Goal: Task Accomplishment & Management: Manage account settings

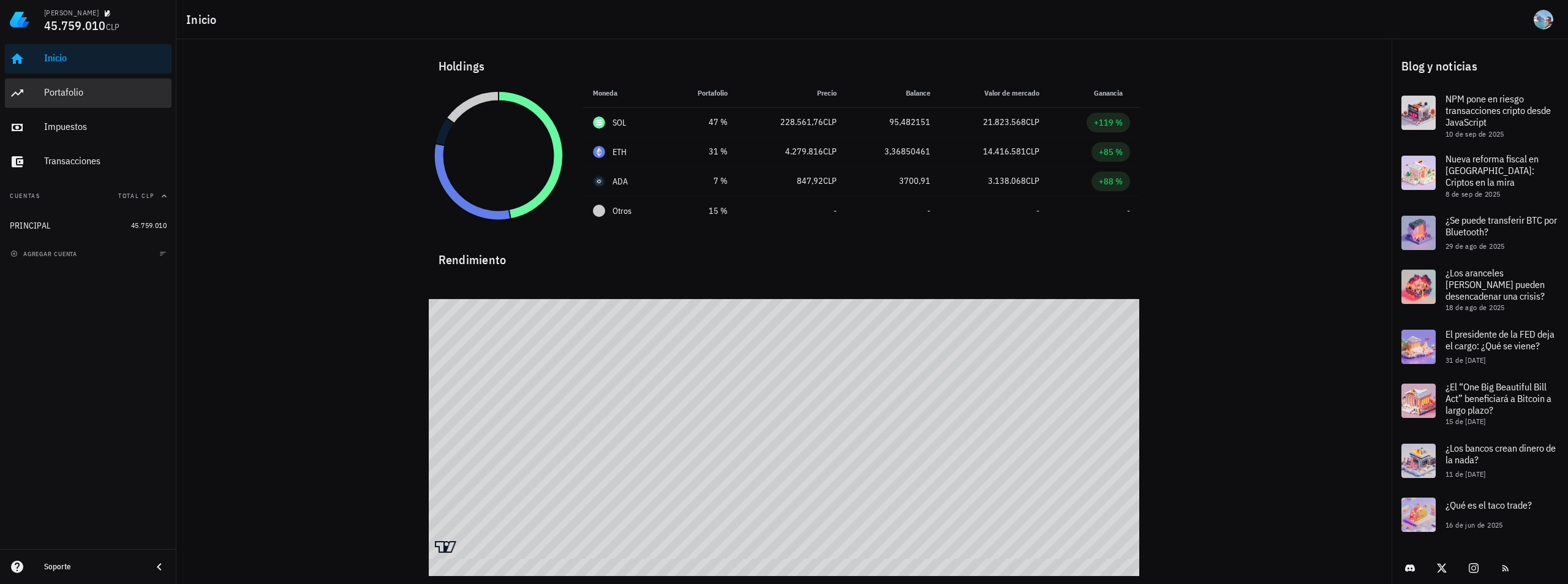
click at [90, 93] on div "Portafolio" at bounding box center [106, 92] width 122 height 12
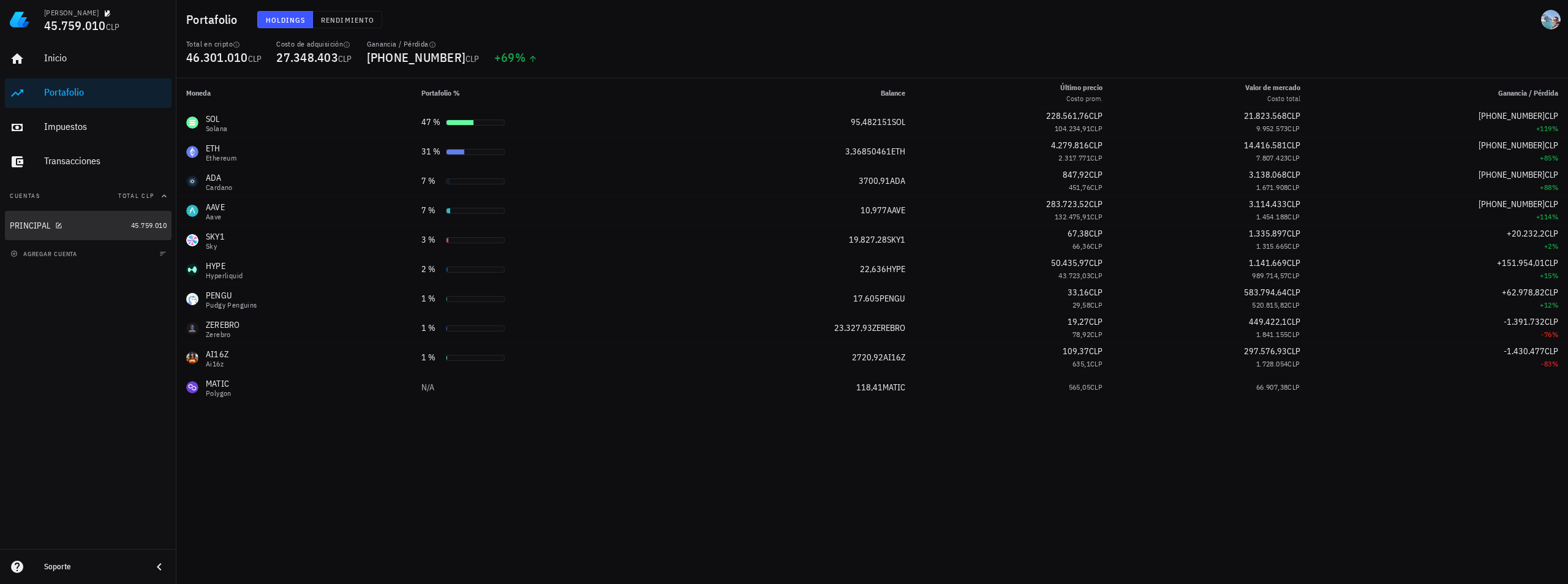
click at [104, 227] on div "PRINCIPAL" at bounding box center [68, 225] width 116 height 12
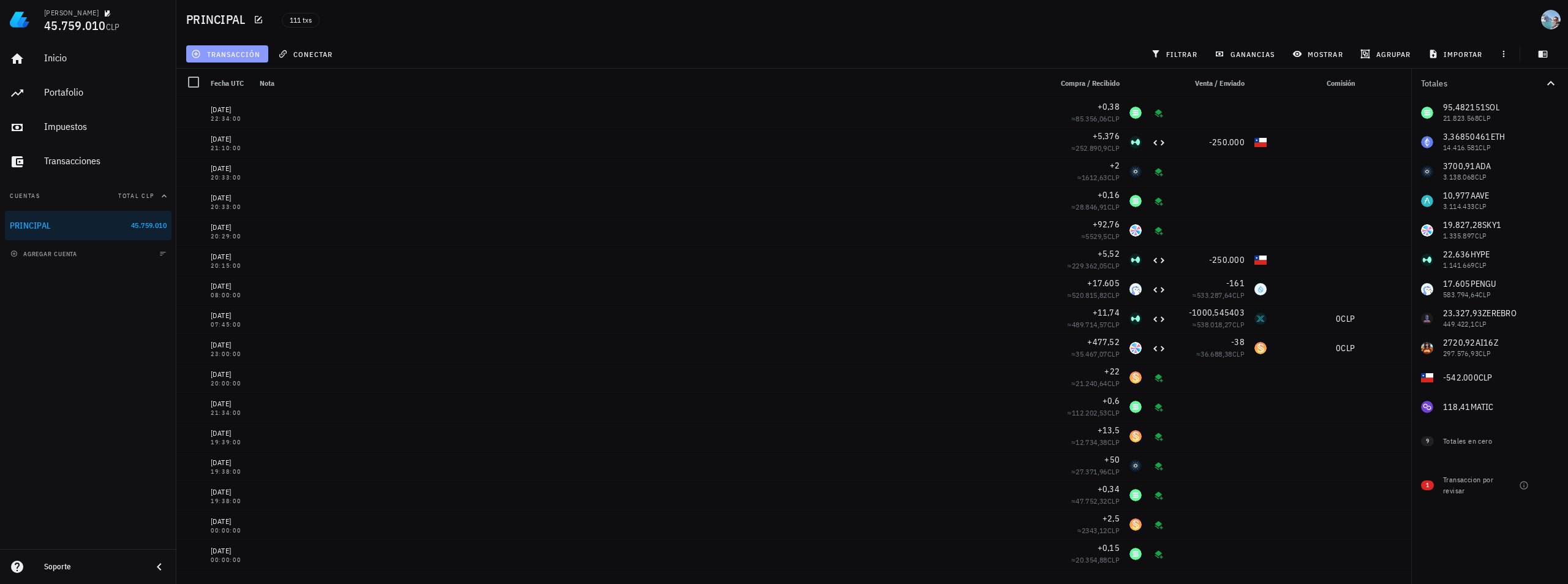
click at [239, 56] on span "transacción" at bounding box center [227, 54] width 67 height 10
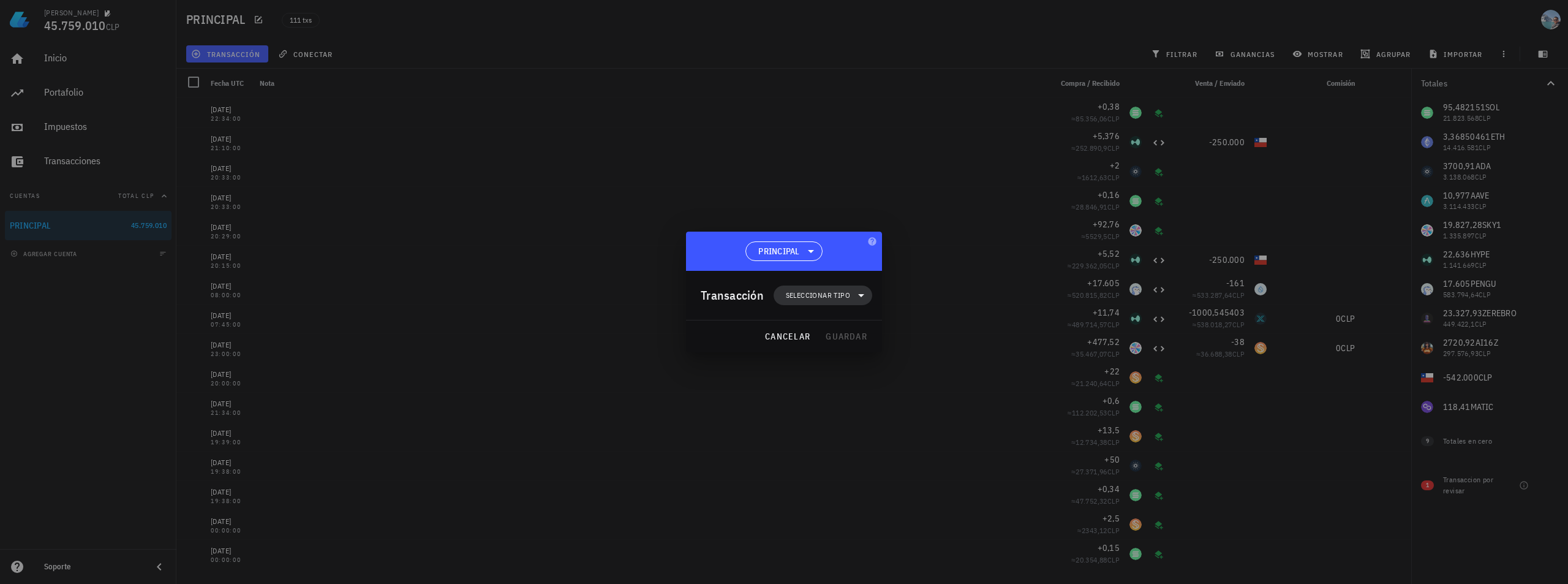
click at [815, 293] on span "Seleccionar tipo" at bounding box center [818, 295] width 64 height 12
click at [826, 349] on div "Ingreso" at bounding box center [830, 349] width 48 height 10
click at [954, 414] on div "Staking" at bounding box center [956, 412] width 73 height 10
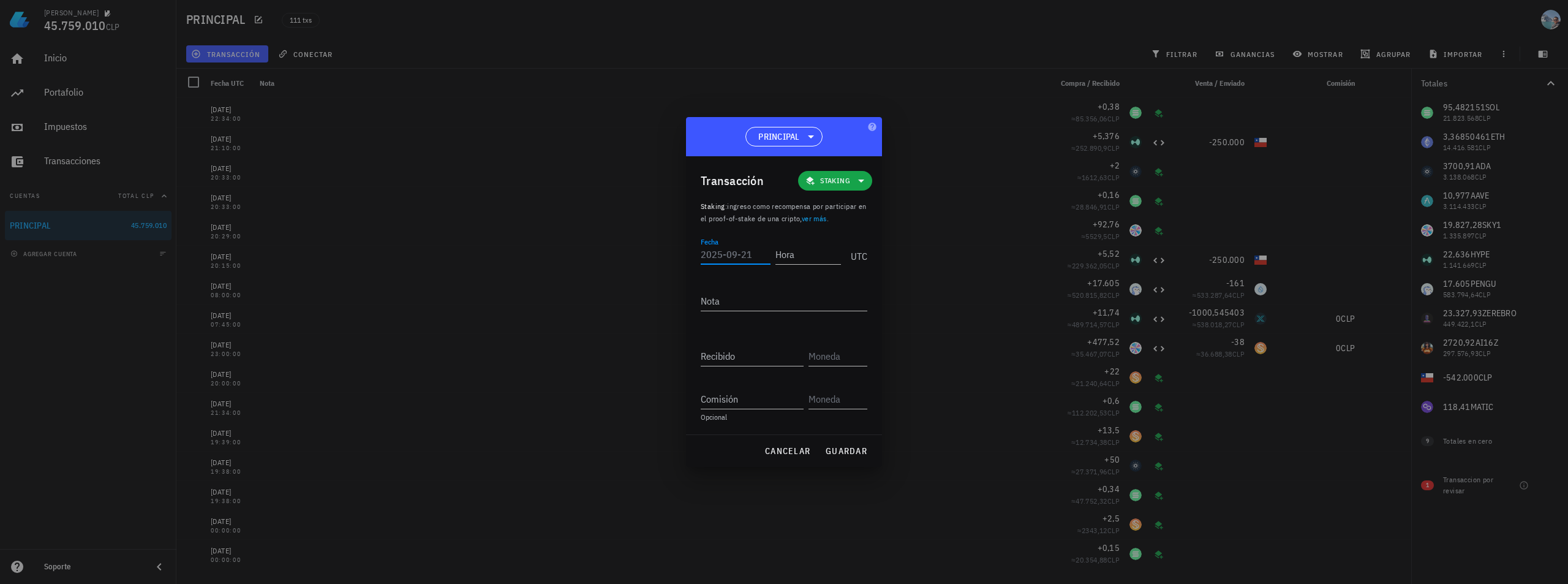
click at [721, 255] on input "Fecha" at bounding box center [735, 254] width 70 height 20
type input "[DATE]"
type input "00:00:00"
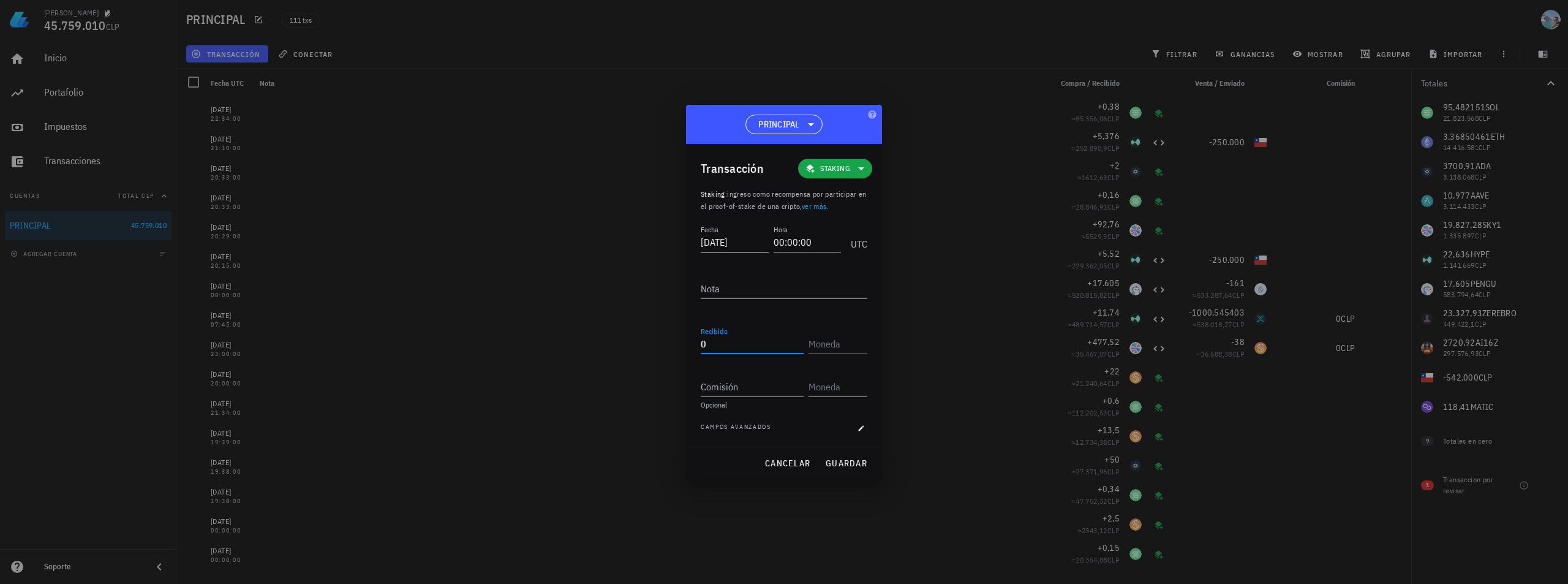
type input "6"
type input "0,06"
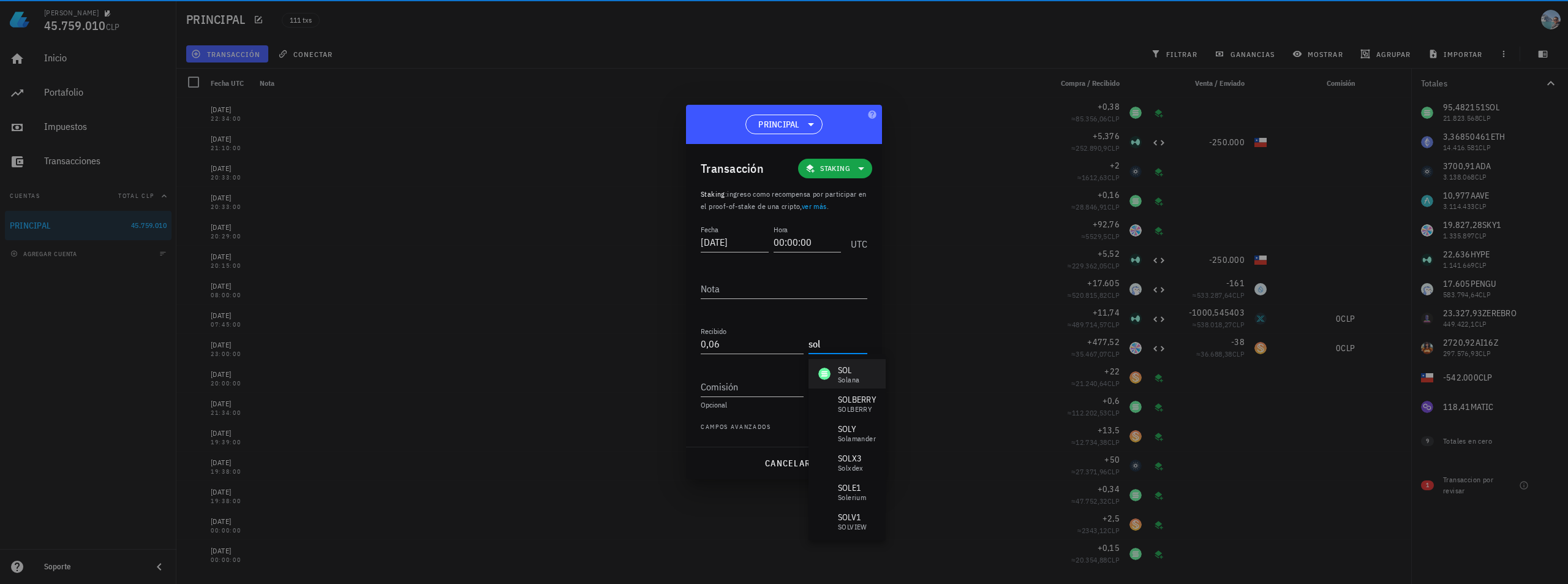
click at [861, 381] on div "[PERSON_NAME]" at bounding box center [847, 374] width 77 height 30
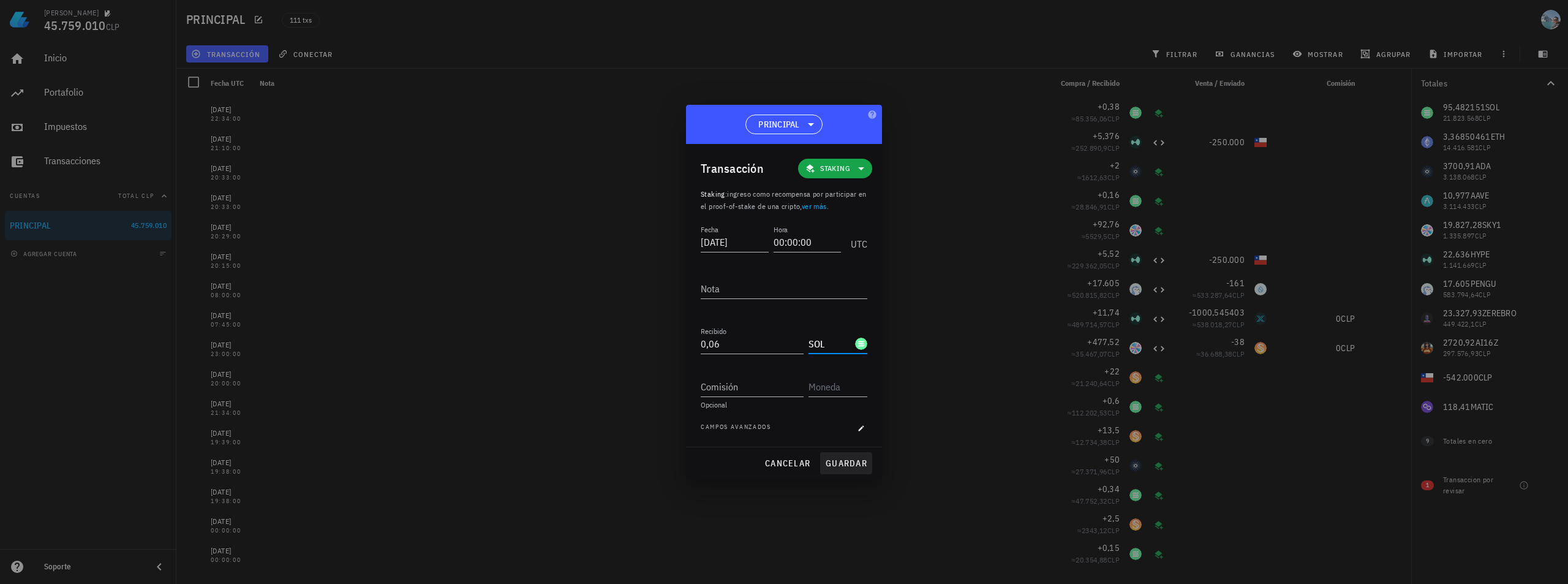
type input "SOL"
click at [845, 461] on span "guardar" at bounding box center [846, 463] width 42 height 11
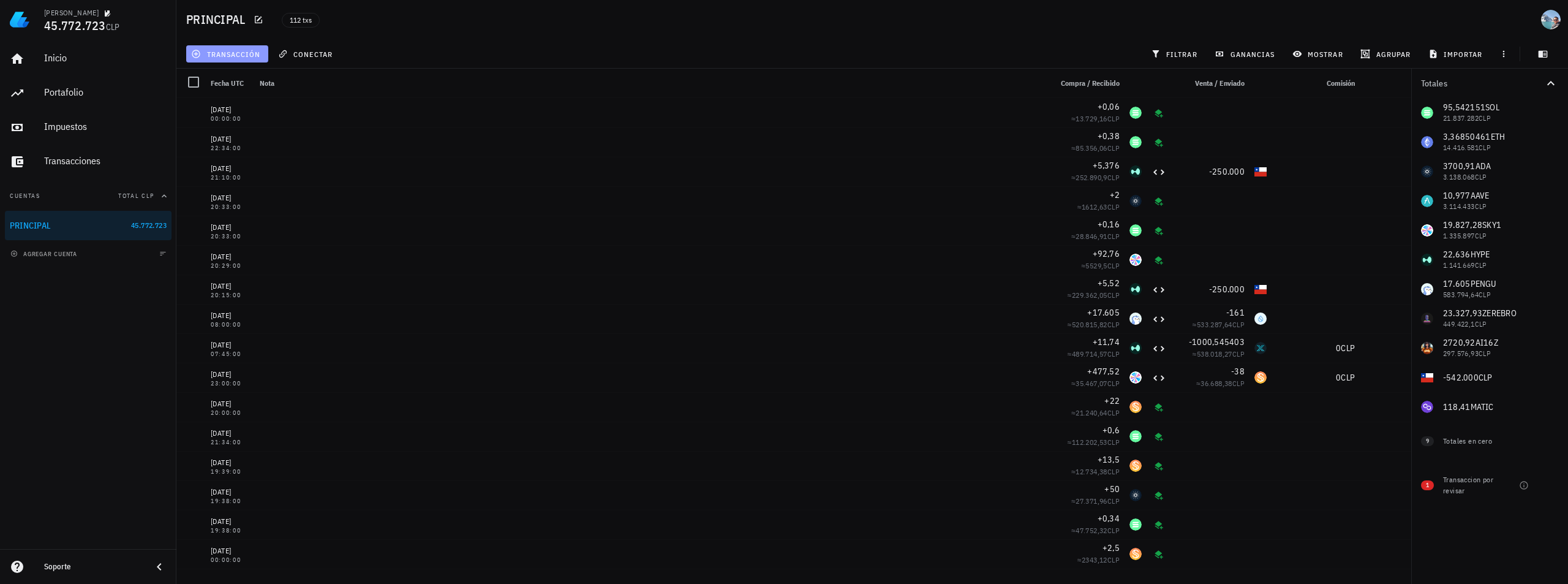
click at [220, 51] on span "transacción" at bounding box center [227, 54] width 67 height 10
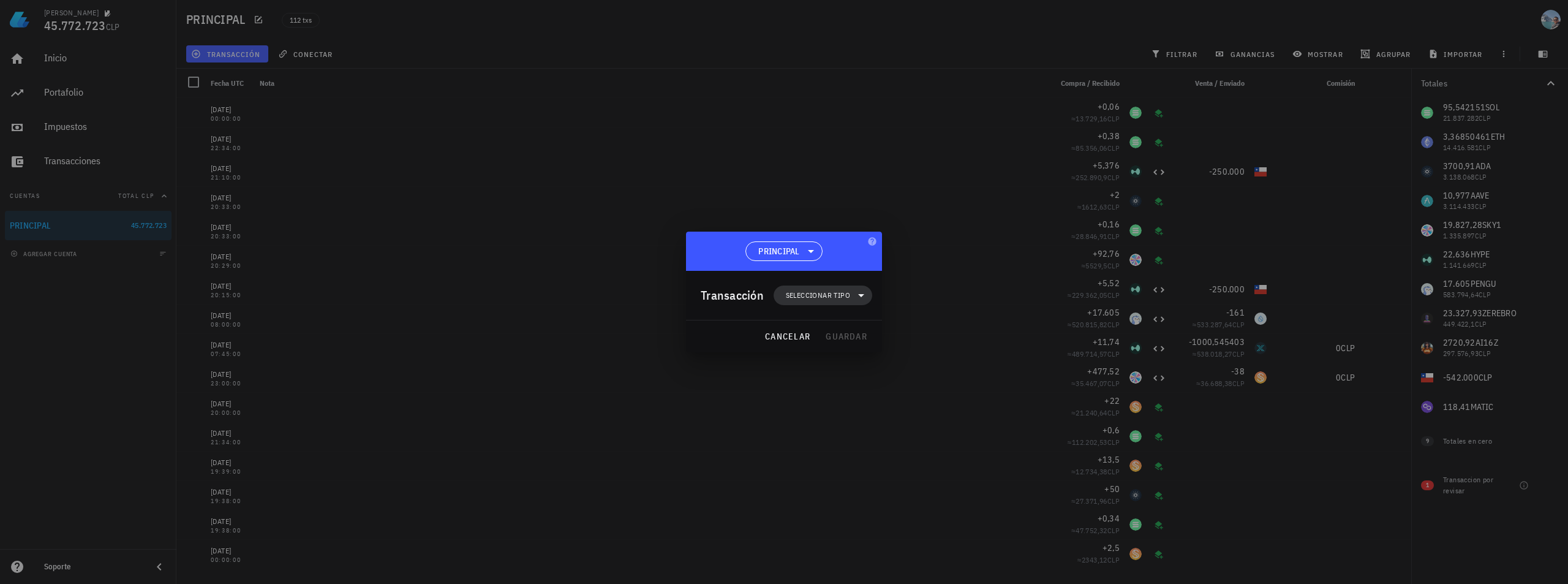
click at [832, 295] on span "Seleccionar tipo" at bounding box center [818, 295] width 64 height 12
click at [844, 350] on div "Ingreso" at bounding box center [830, 349] width 48 height 10
click at [942, 409] on div "Staking" at bounding box center [956, 412] width 73 height 10
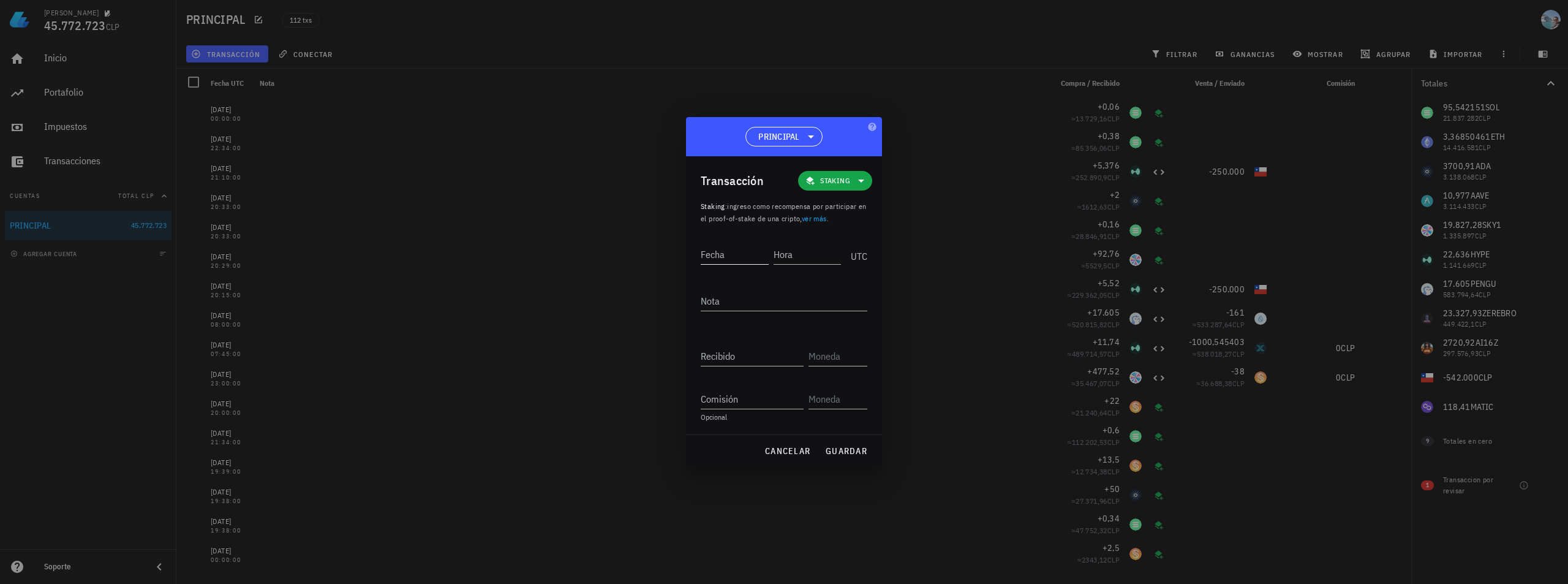
click at [714, 255] on input "Fecha" at bounding box center [735, 254] width 68 height 20
type input "[DATE]"
type input "00:00:00"
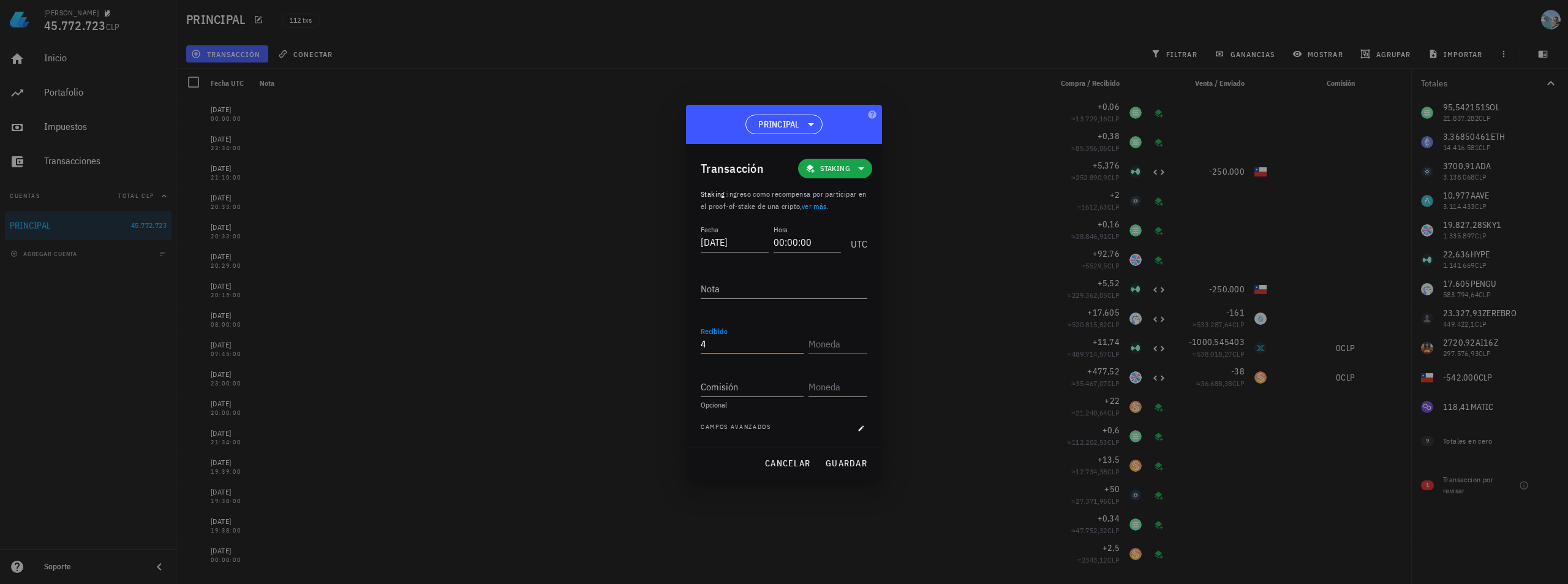
type input "4"
click at [875, 407] on div "[PERSON_NAME]" at bounding box center [887, 403] width 157 height 30
type input "ADA"
click at [847, 457] on span "guardar" at bounding box center [846, 463] width 42 height 11
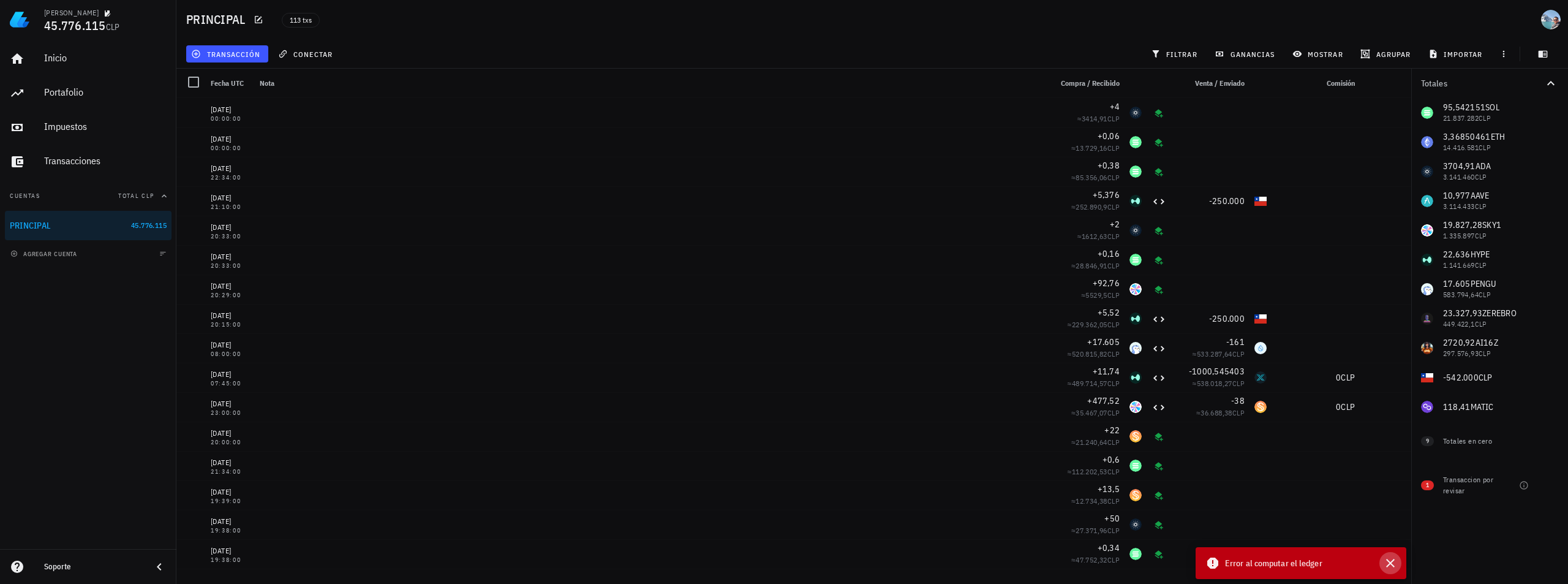
click at [1392, 511] on icon "button" at bounding box center [1390, 562] width 15 height 15
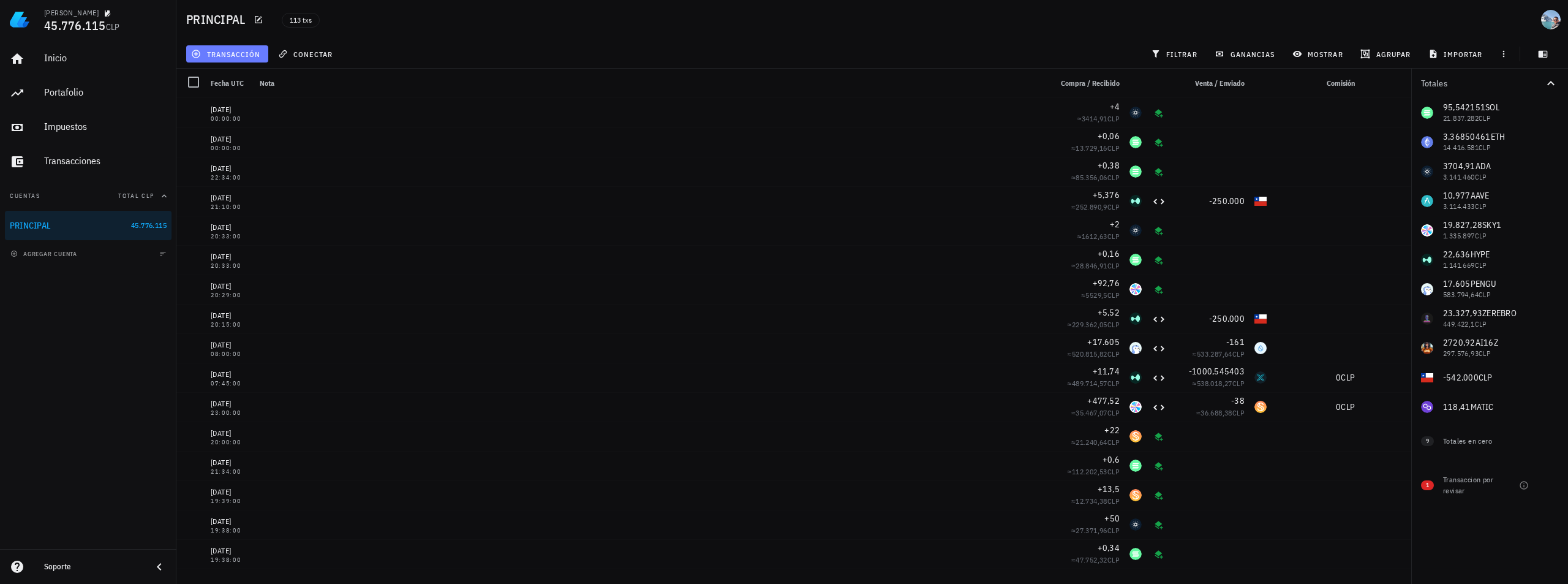
click at [227, 55] on span "transacción" at bounding box center [227, 54] width 67 height 10
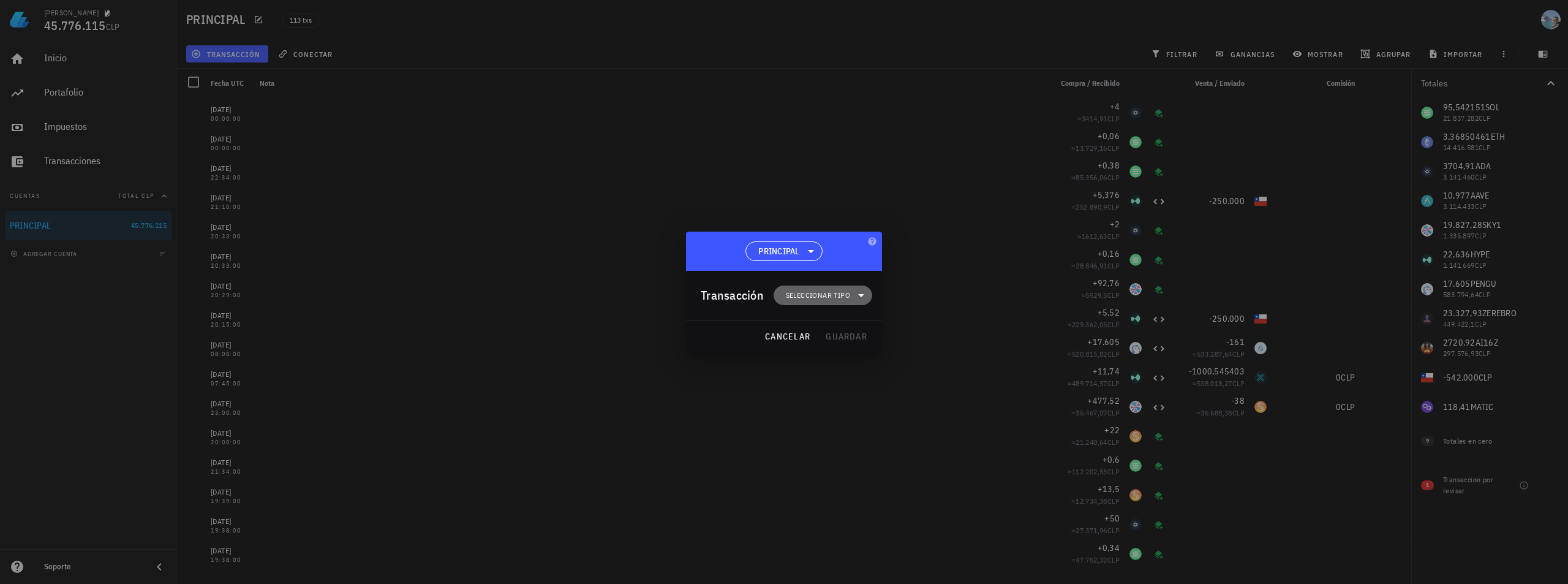
click at [831, 298] on span "Seleccionar tipo" at bounding box center [818, 295] width 64 height 12
click at [831, 345] on div "Ingreso" at bounding box center [830, 349] width 48 height 10
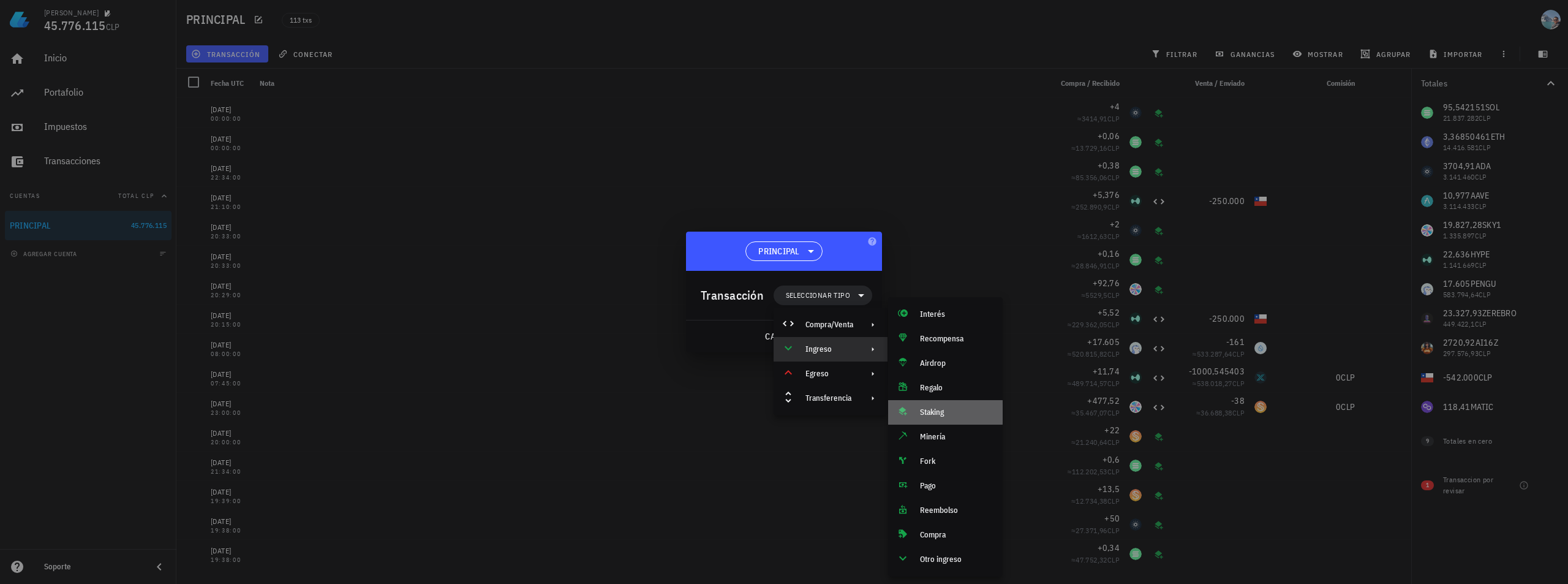
click at [955, 415] on div "Staking" at bounding box center [956, 412] width 73 height 10
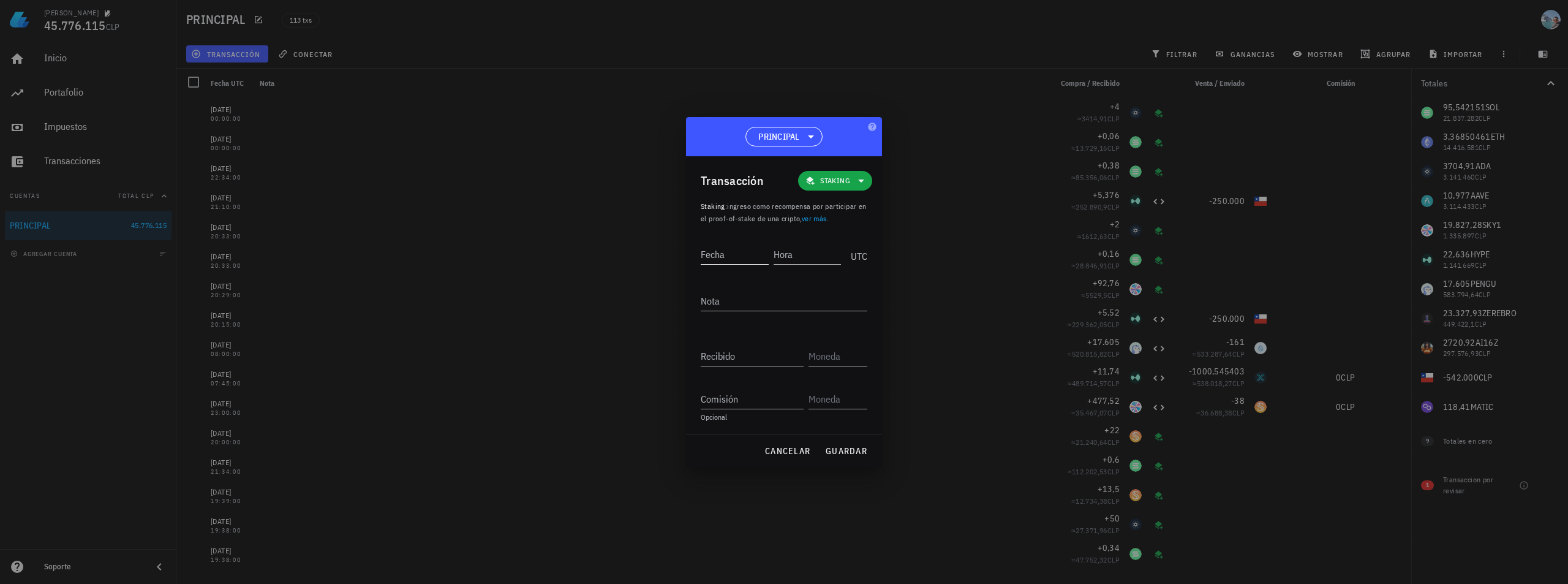
click at [738, 260] on input "Fecha" at bounding box center [735, 254] width 68 height 20
type input "[DATE]"
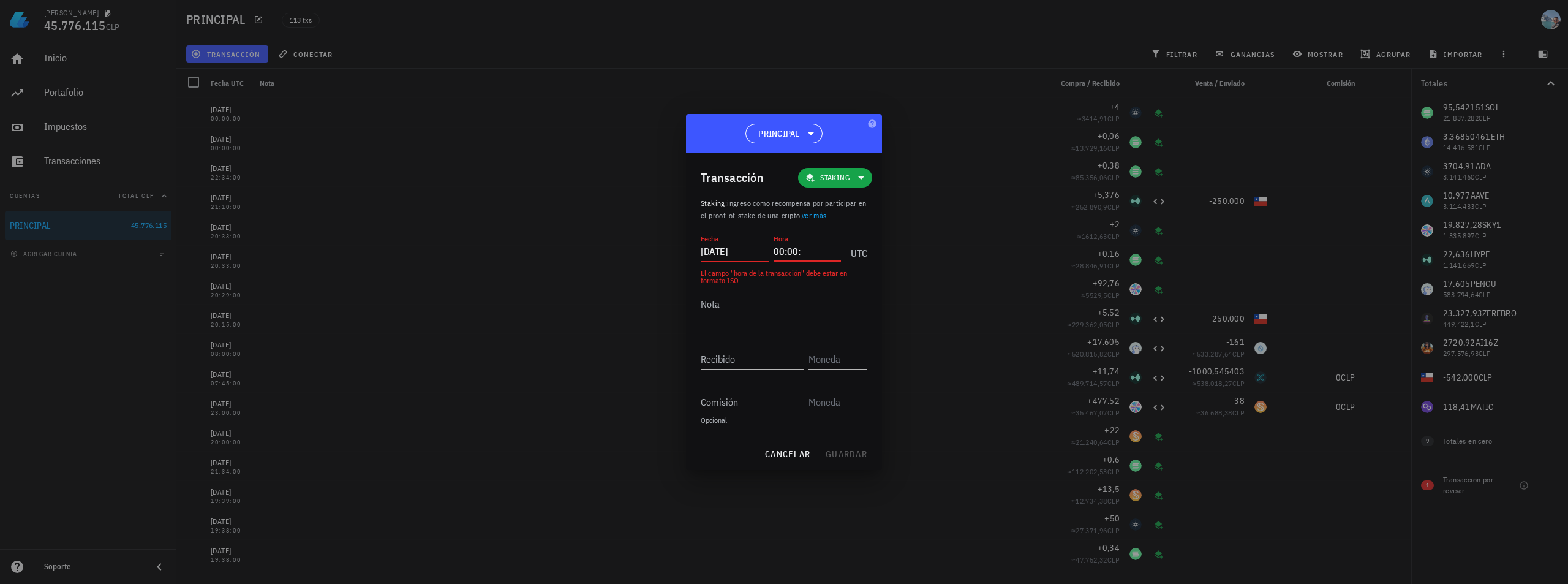
click at [817, 242] on input "00:00:" at bounding box center [807, 251] width 68 height 20
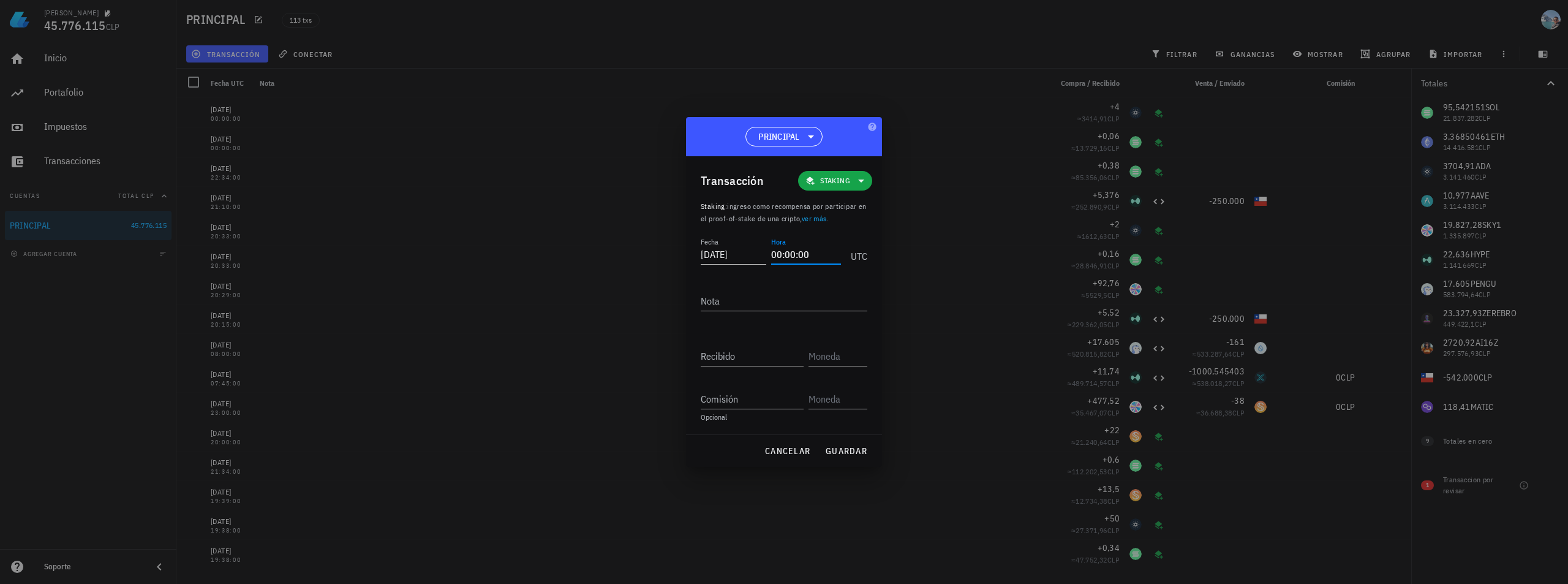
type input "00:00:00"
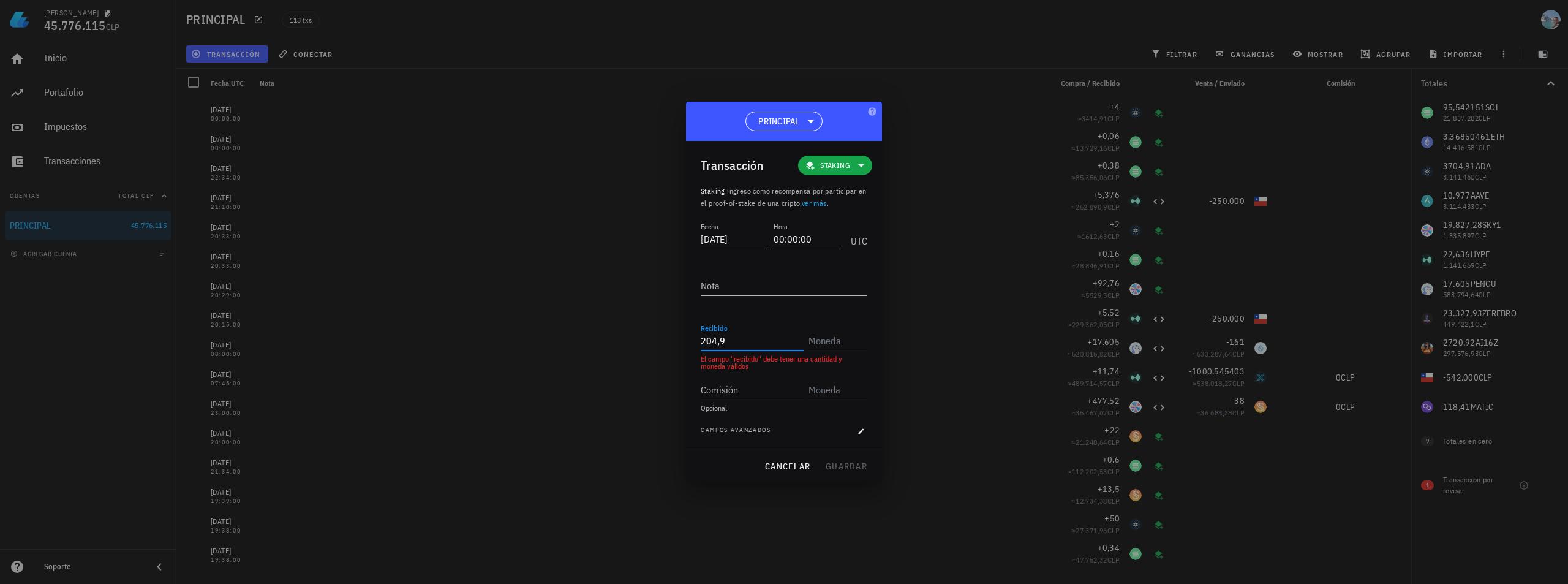
type input "204,9"
click at [870, 395] on div "SKY1 Sky" at bounding box center [857, 400] width 97 height 30
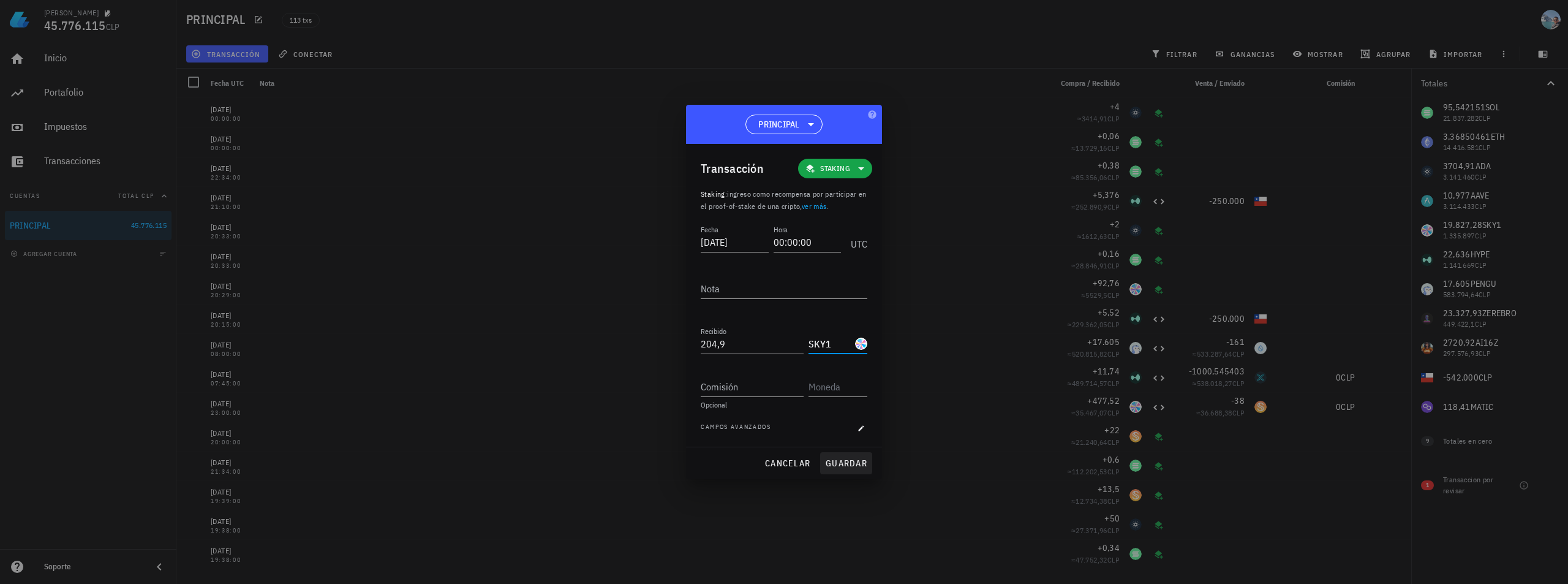
type input "SKY1"
click at [842, 460] on span "guardar" at bounding box center [846, 463] width 42 height 11
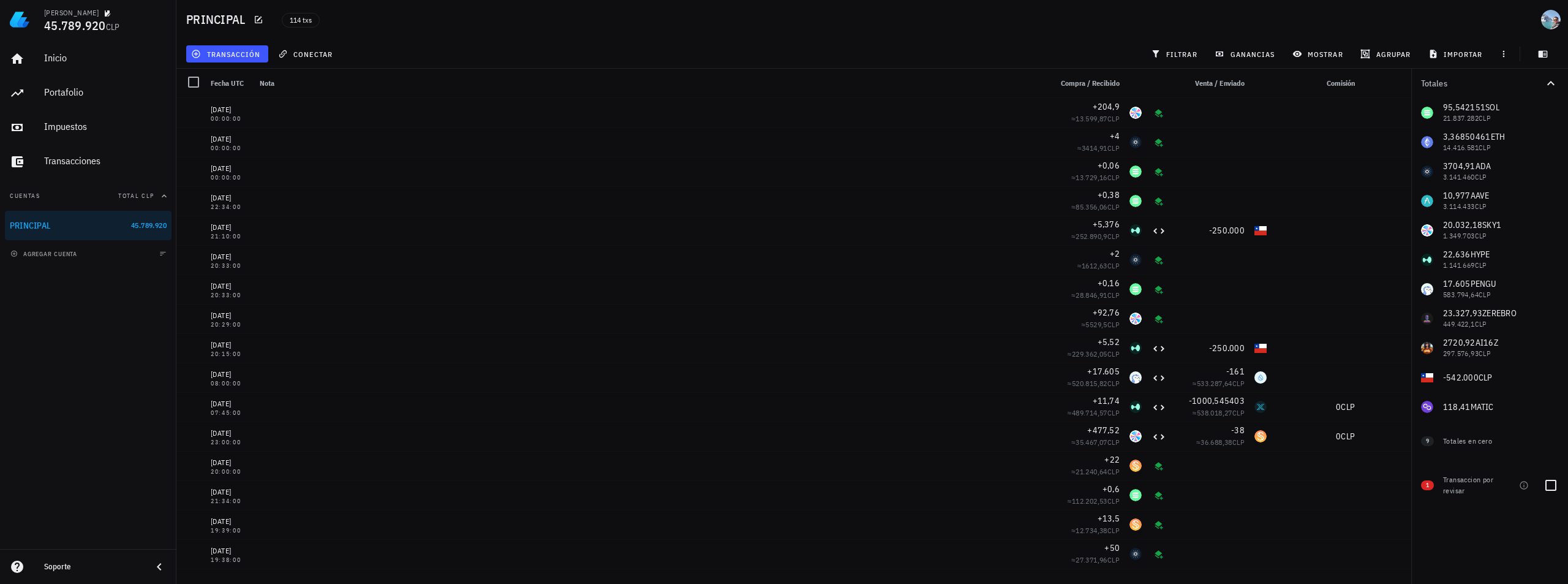
click at [1425, 483] on div "Transaccion por revisar" at bounding box center [1469, 485] width 51 height 22
click at [1425, 481] on icon "button" at bounding box center [1524, 484] width 8 height 8
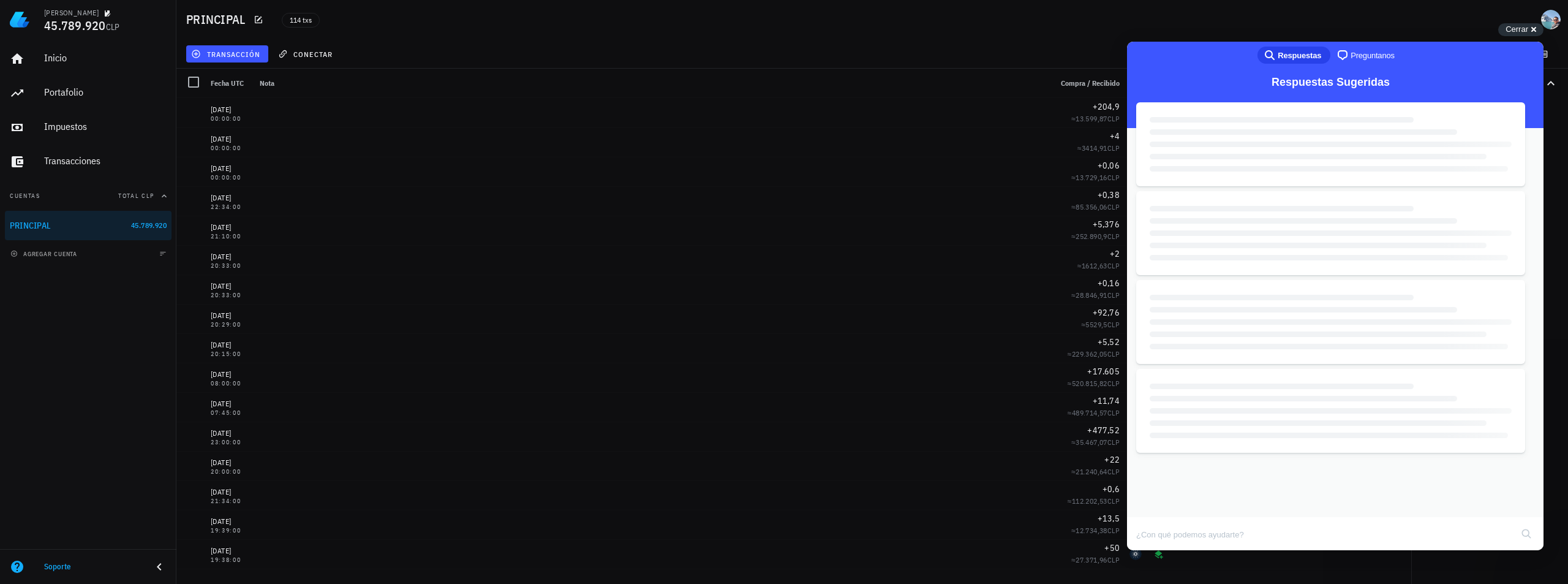
click at [1150, 511] on button "Close" at bounding box center [1138, 559] width 22 height 16
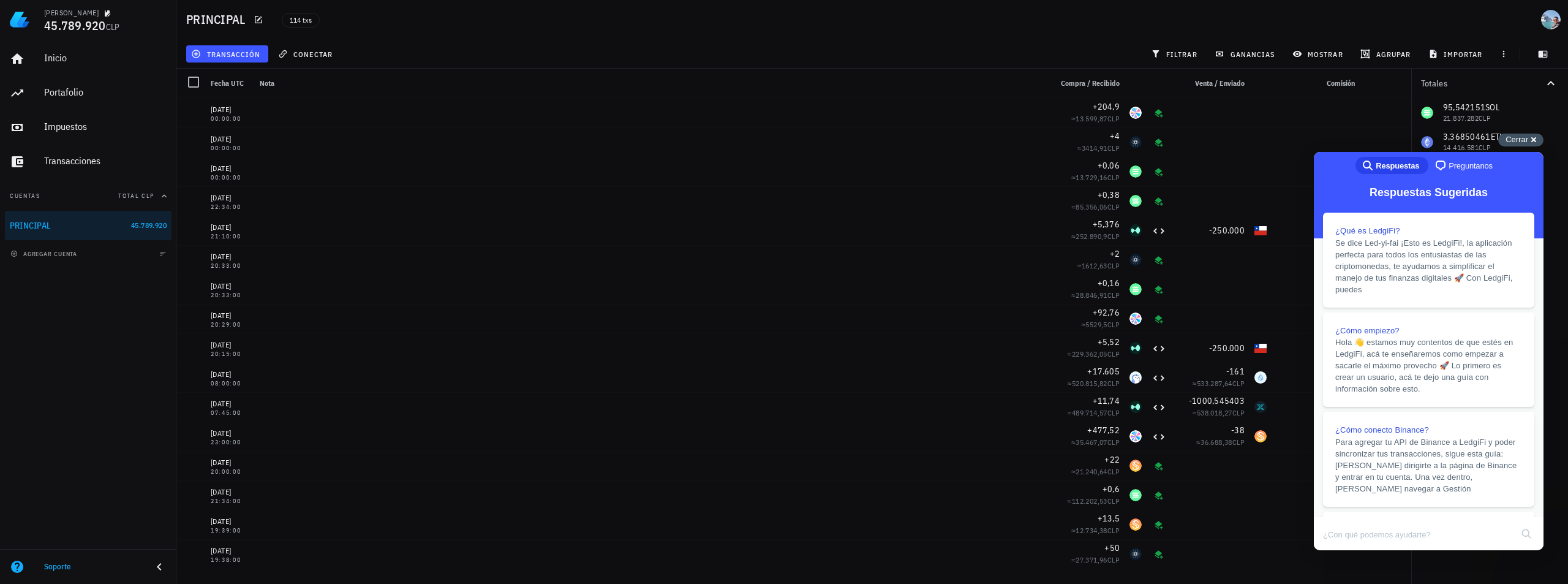
click at [1425, 136] on span "Cerrar" at bounding box center [1517, 139] width 23 height 9
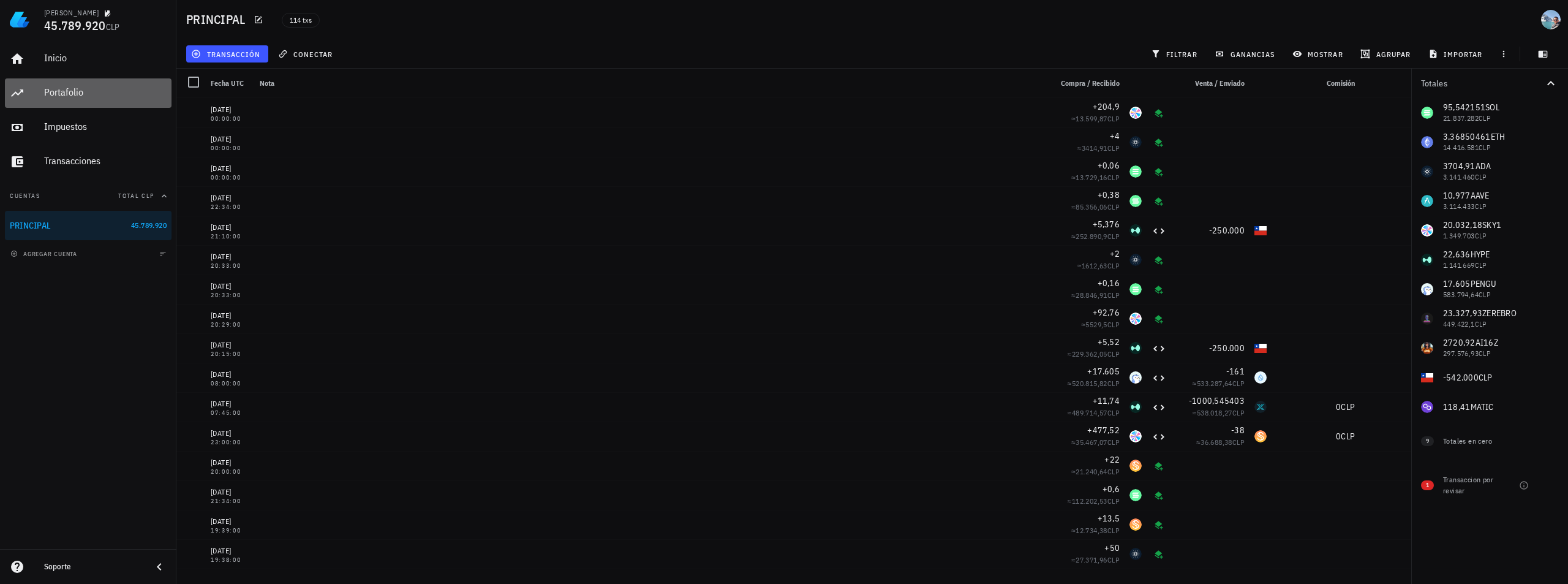
click at [70, 89] on div "Portafolio" at bounding box center [106, 92] width 122 height 12
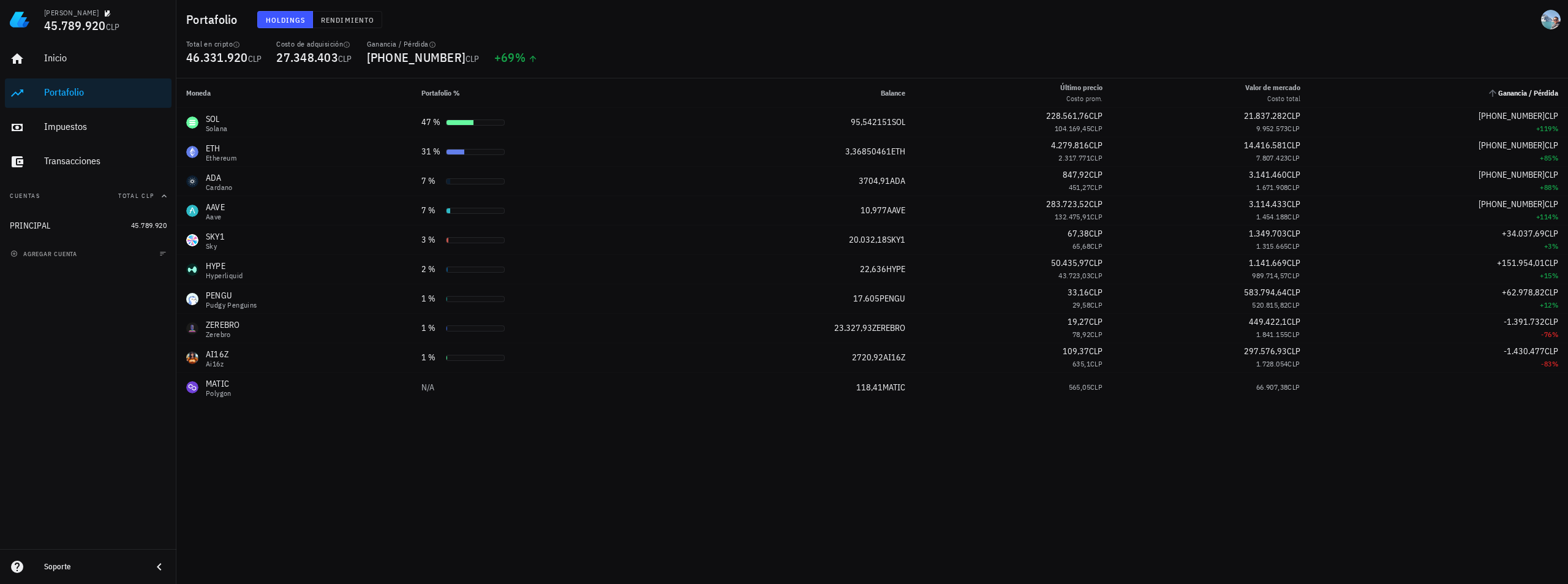
click at [1425, 83] on th "Ganancia / Pérdida" at bounding box center [1439, 93] width 258 height 30
click at [1425, 89] on icon "Ganancia / Pérdida: Sin ordenar. Pulse para ordenar de forma ascendente." at bounding box center [1493, 93] width 11 height 11
click at [1425, 94] on icon "Ganancia / Pérdida: Sin ordenar. Pulse para ordenar de forma ascendente." at bounding box center [1493, 93] width 11 height 11
